Goal: Find specific page/section: Find specific page/section

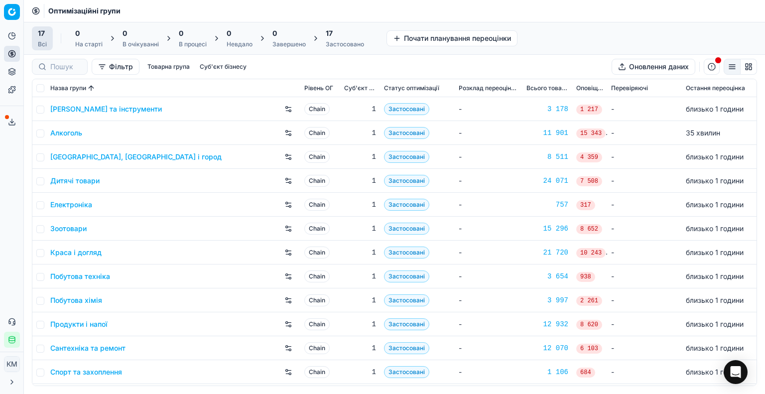
click at [96, 251] on link "Краса і догляд" at bounding box center [75, 253] width 51 height 10
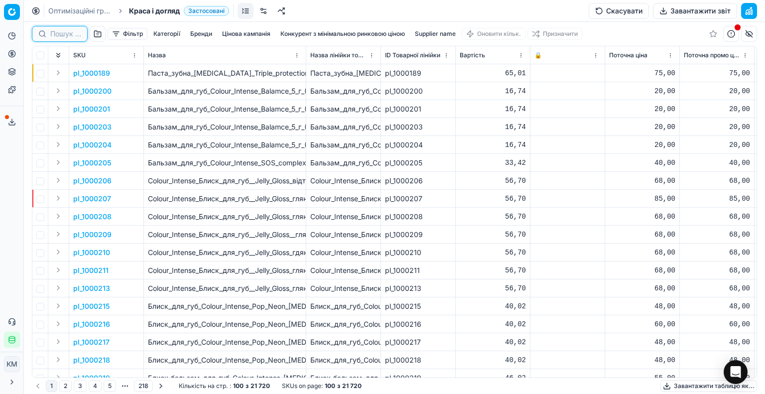
click at [67, 35] on input at bounding box center [65, 34] width 31 height 10
paste input "566125"
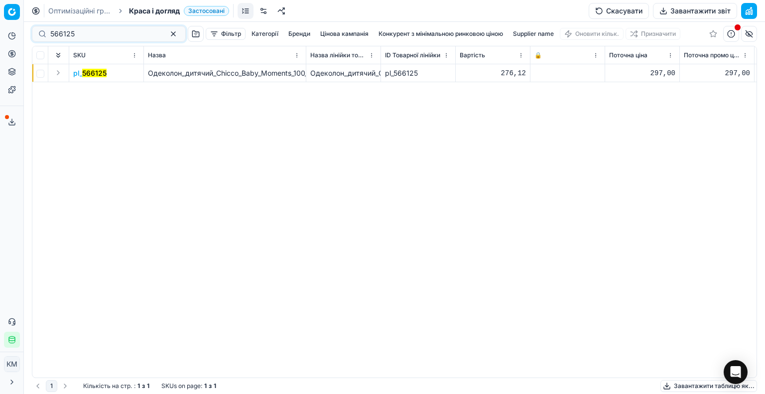
click at [103, 75] on mark "566125" at bounding box center [94, 73] width 24 height 8
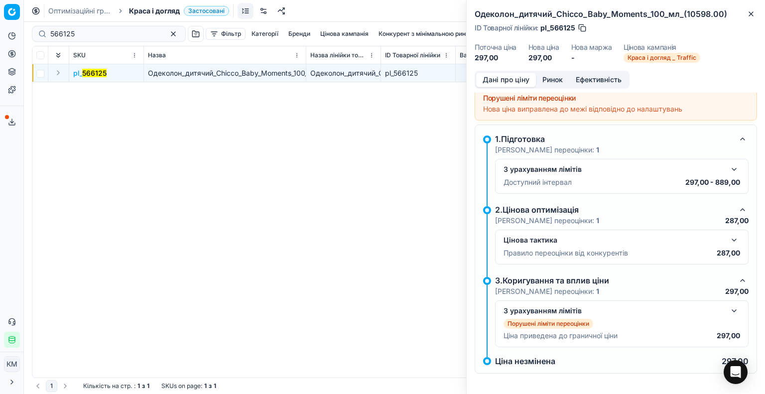
scroll to position [8, 0]
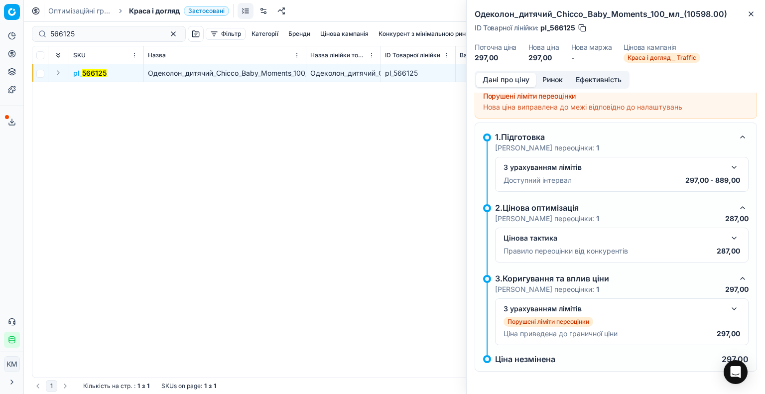
click at [728, 232] on button "button" at bounding box center [734, 238] width 12 height 12
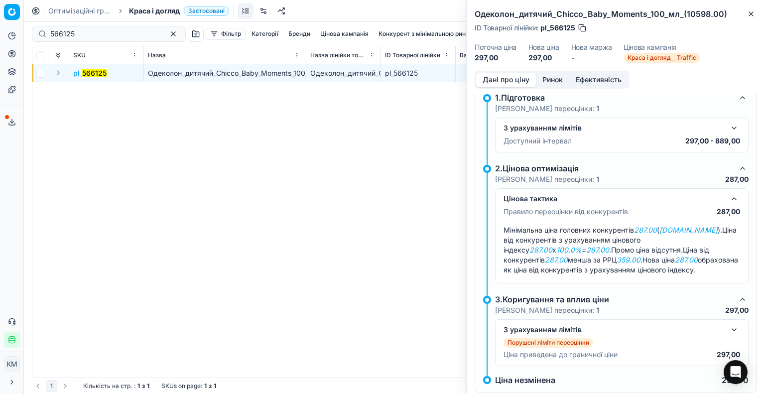
scroll to position [68, 0]
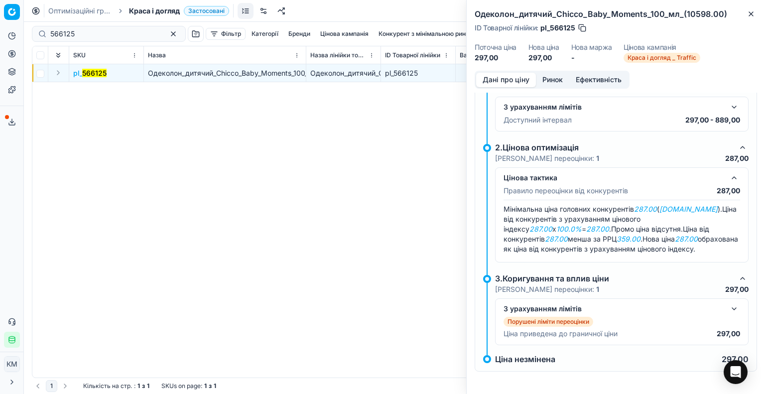
click at [728, 305] on button "button" at bounding box center [734, 309] width 12 height 12
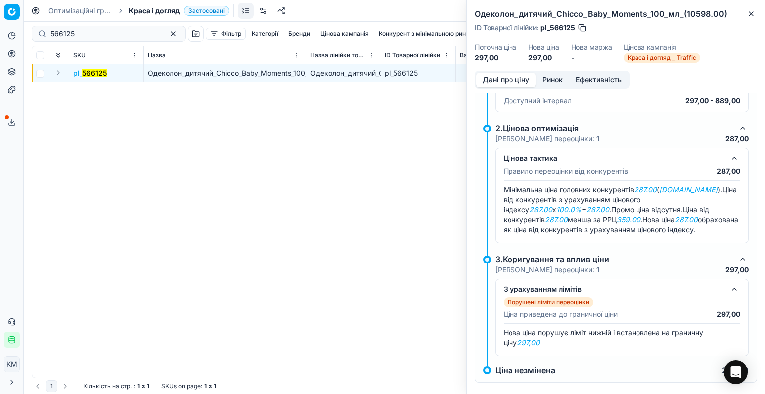
scroll to position [99, 0]
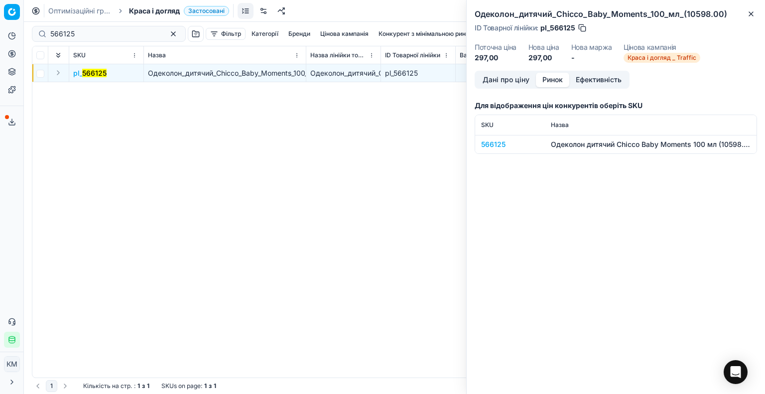
click at [545, 77] on button "Ринок" at bounding box center [552, 80] width 33 height 14
click at [500, 136] on td "566125" at bounding box center [510, 144] width 70 height 18
click at [500, 139] on div "566125" at bounding box center [510, 144] width 58 height 10
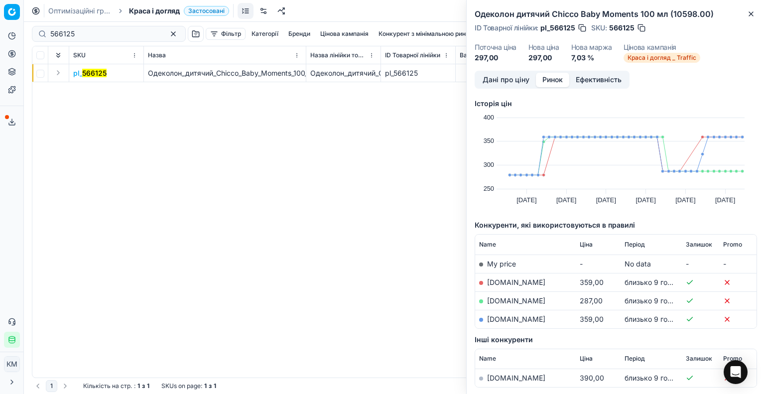
scroll to position [50, 0]
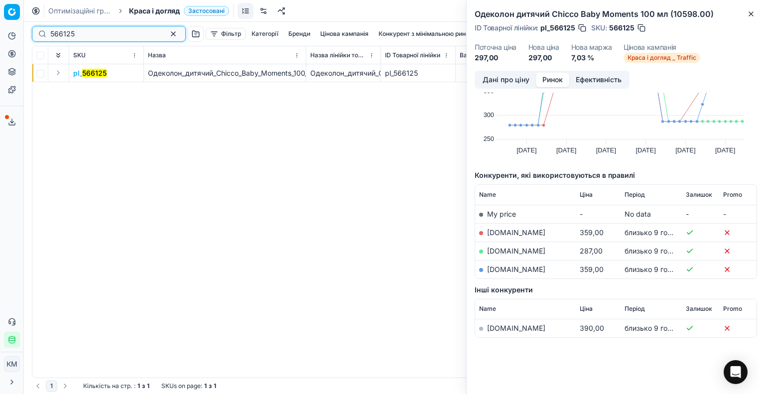
drag, startPoint x: 82, startPoint y: 29, endPoint x: 4, endPoint y: 35, distance: 77.4
click at [4, 35] on div "Pricing platform Аналітика Цінова оптимізація Асортимент продукції Шаблони Серв…" at bounding box center [382, 197] width 765 height 394
paste input "7631"
type input "567631"
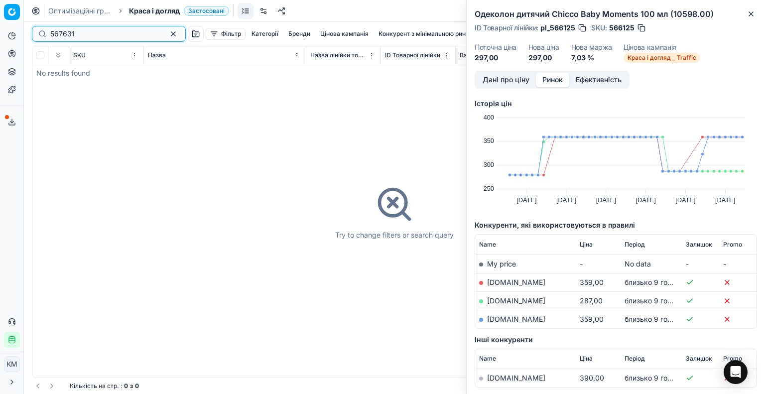
click at [106, 37] on input "567631" at bounding box center [104, 34] width 109 height 10
click at [95, 8] on link "Оптимізаційні групи" at bounding box center [80, 11] width 64 height 10
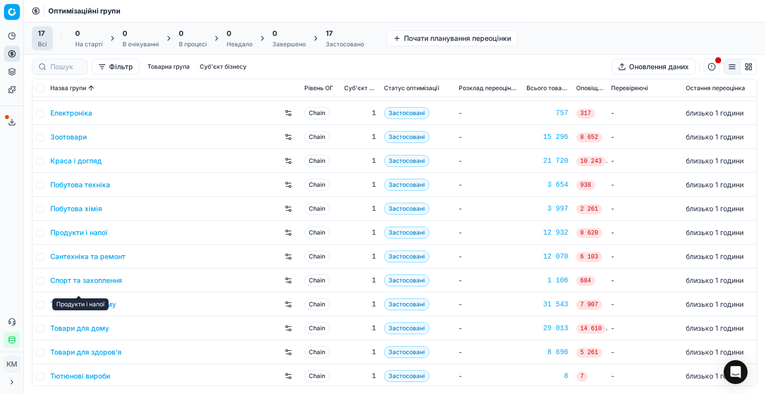
scroll to position [18, 0]
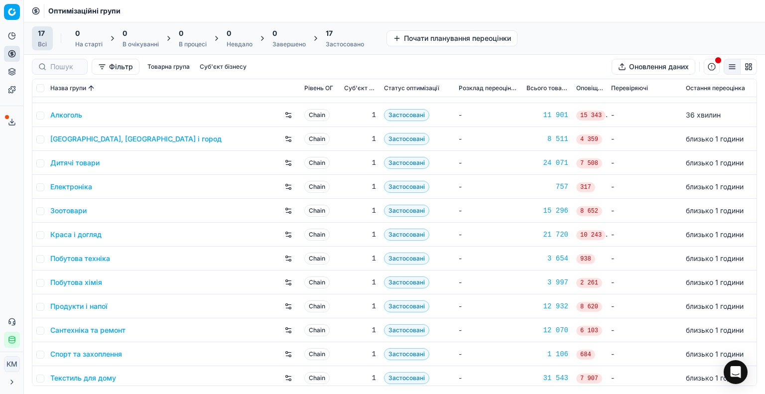
click at [70, 161] on link "Дитячі товари" at bounding box center [74, 163] width 49 height 10
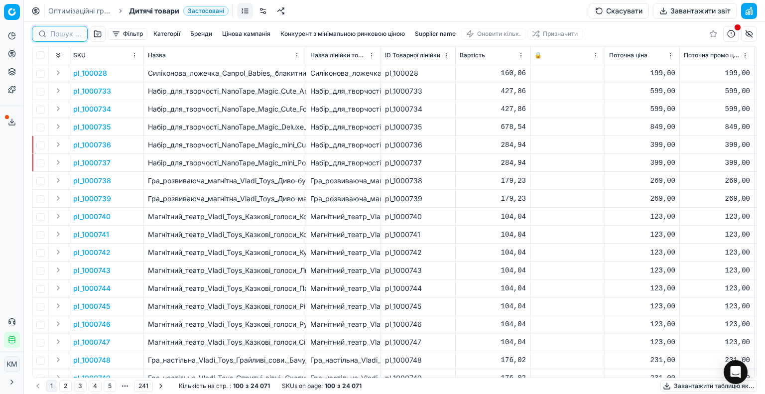
click at [69, 36] on input at bounding box center [65, 34] width 31 height 10
paste input "567631"
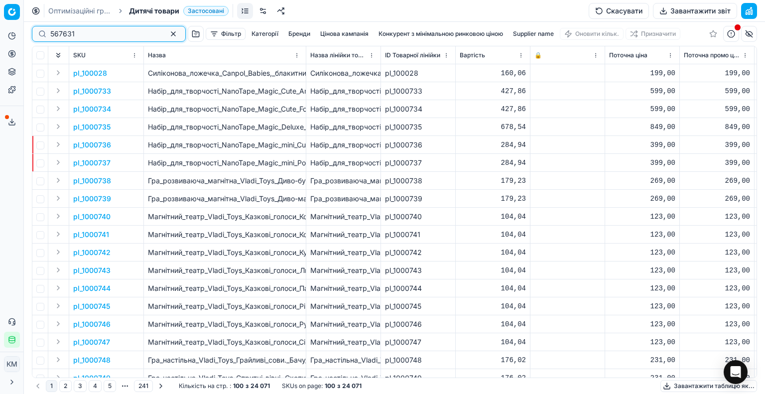
type input "567631"
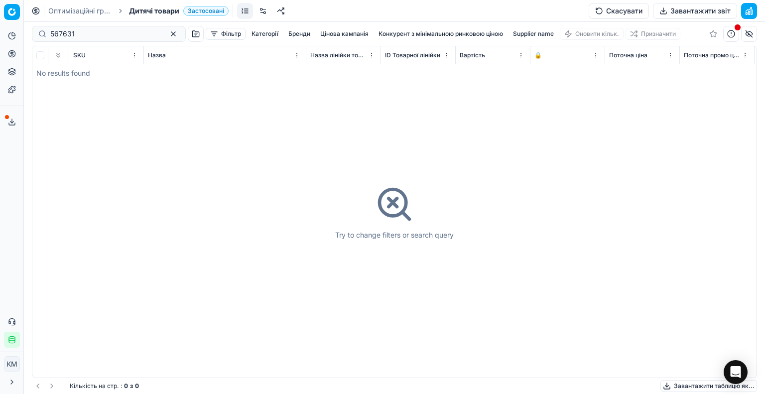
click at [98, 15] on link "Оптимізаційні групи" at bounding box center [80, 11] width 64 height 10
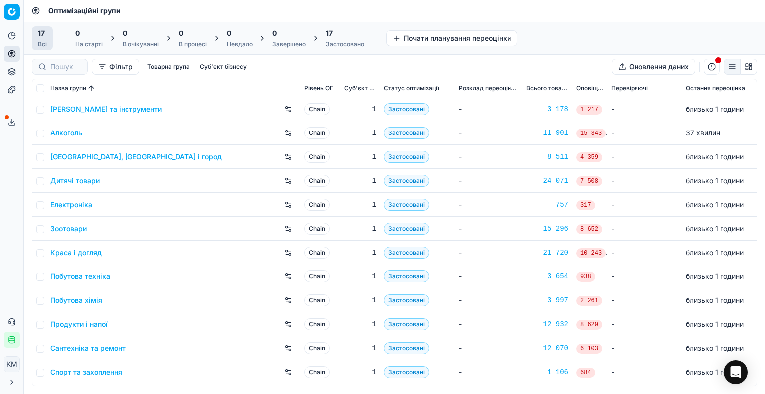
click at [89, 253] on link "Краса і догляд" at bounding box center [75, 253] width 51 height 10
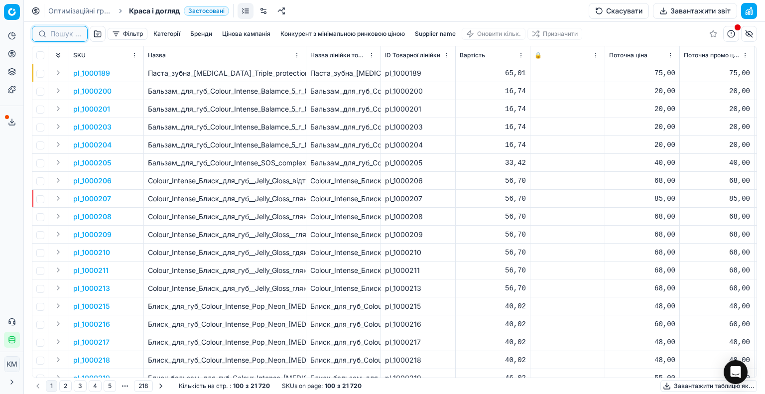
click at [54, 31] on input at bounding box center [65, 34] width 31 height 10
paste input "728447"
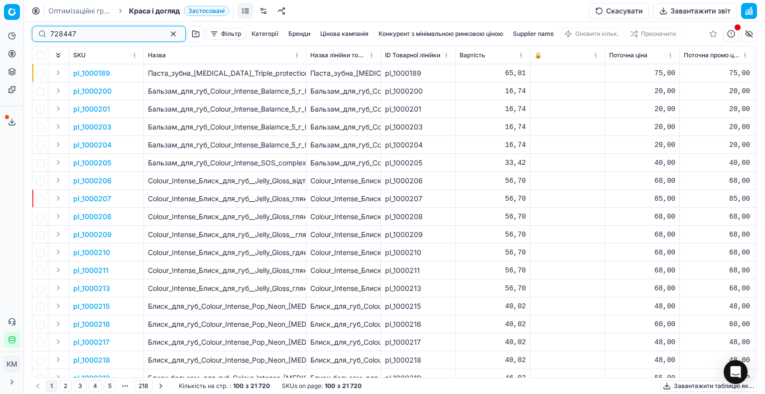
type input "728447"
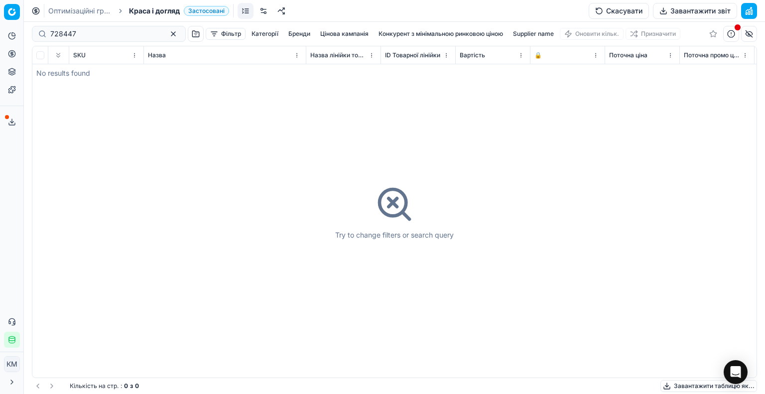
click at [106, 11] on link "Оптимізаційні групи" at bounding box center [80, 11] width 64 height 10
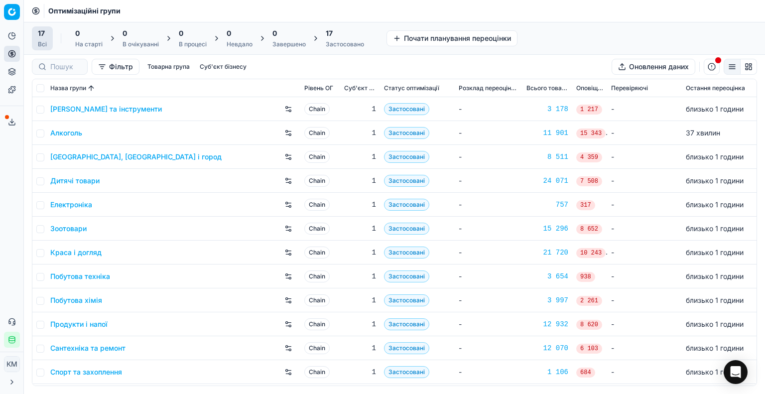
click at [83, 183] on link "Дитячі товари" at bounding box center [74, 181] width 49 height 10
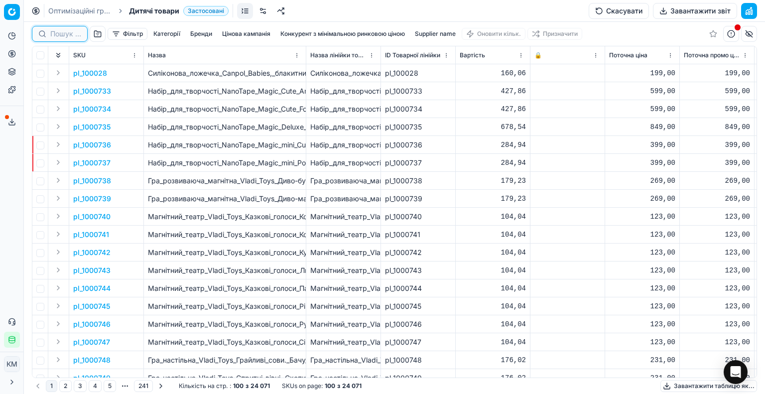
click at [71, 37] on input at bounding box center [65, 34] width 31 height 10
paste input "728447"
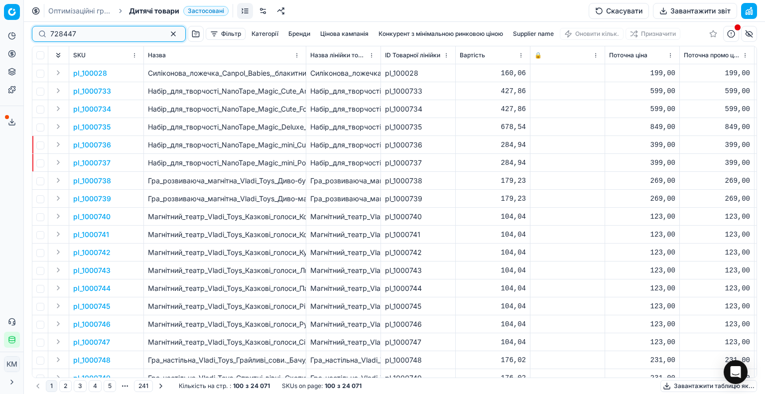
type input "728447"
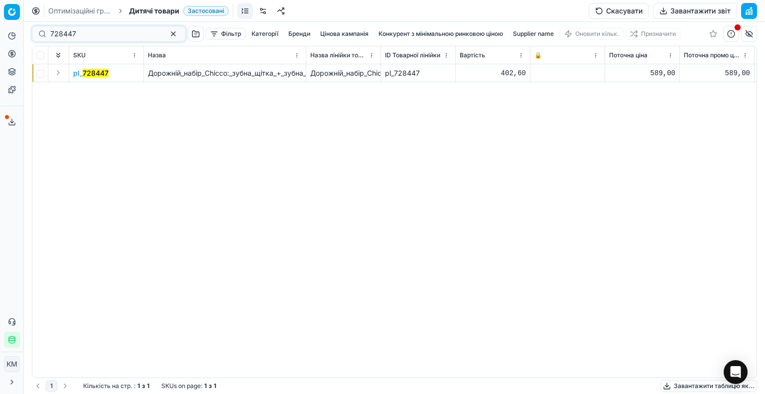
click at [99, 70] on mark "728447" at bounding box center [96, 73] width 26 height 8
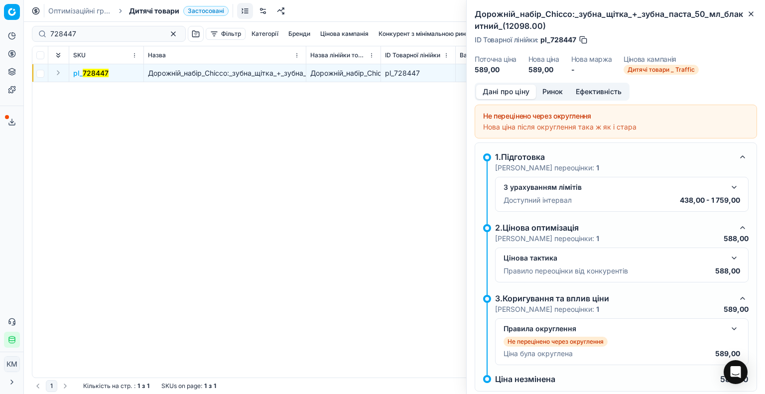
scroll to position [20, 0]
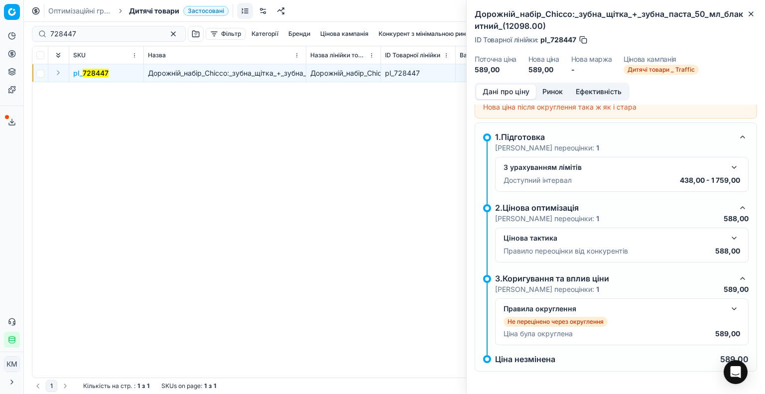
click at [728, 234] on button "button" at bounding box center [734, 238] width 12 height 12
